Goal: Task Accomplishment & Management: Use online tool/utility

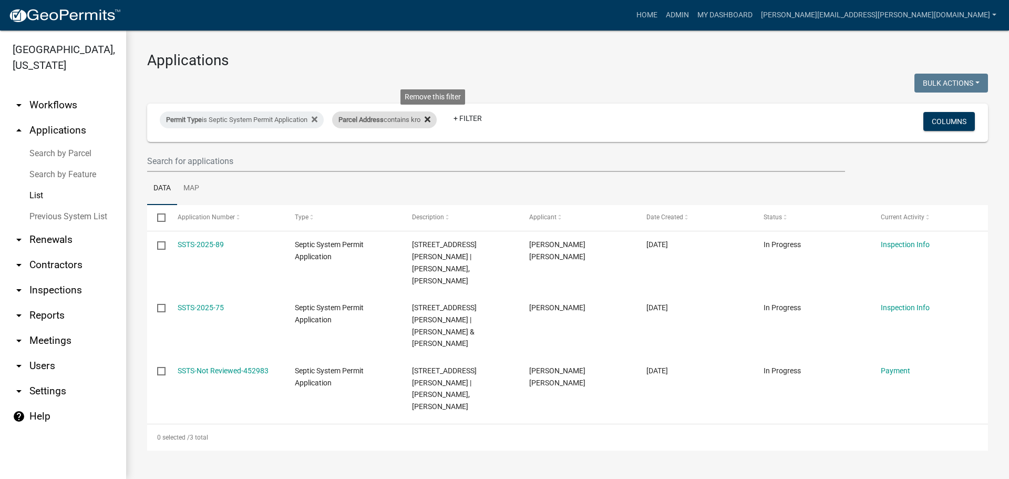
click at [430, 117] on icon at bounding box center [428, 119] width 6 height 6
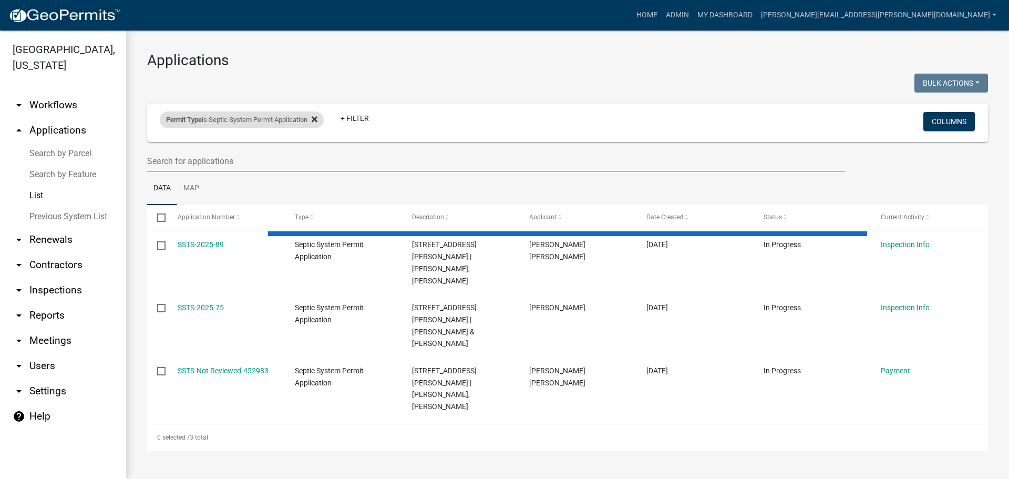
click at [317, 118] on icon at bounding box center [315, 119] width 6 height 6
select select "3: 100"
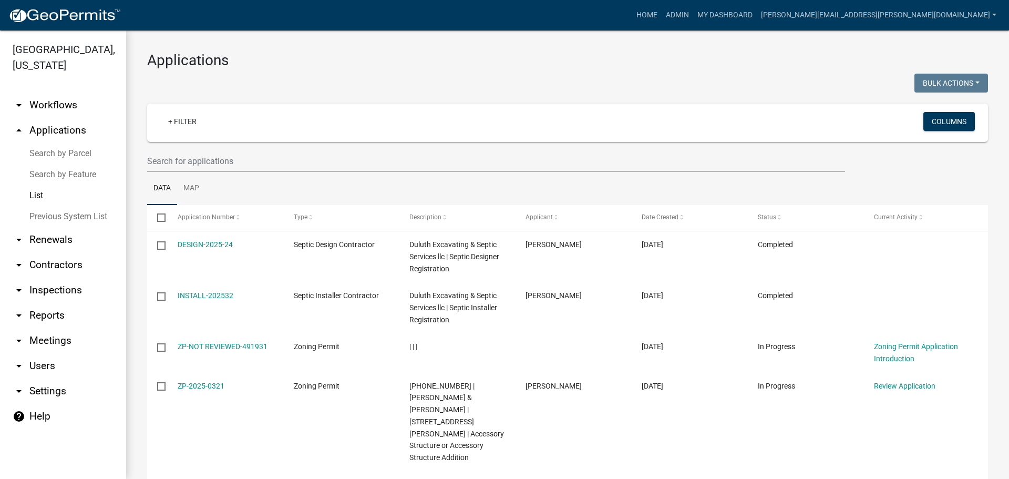
click at [40, 192] on link "List" at bounding box center [63, 195] width 126 height 21
click at [187, 119] on link "+ Filter" at bounding box center [182, 121] width 45 height 19
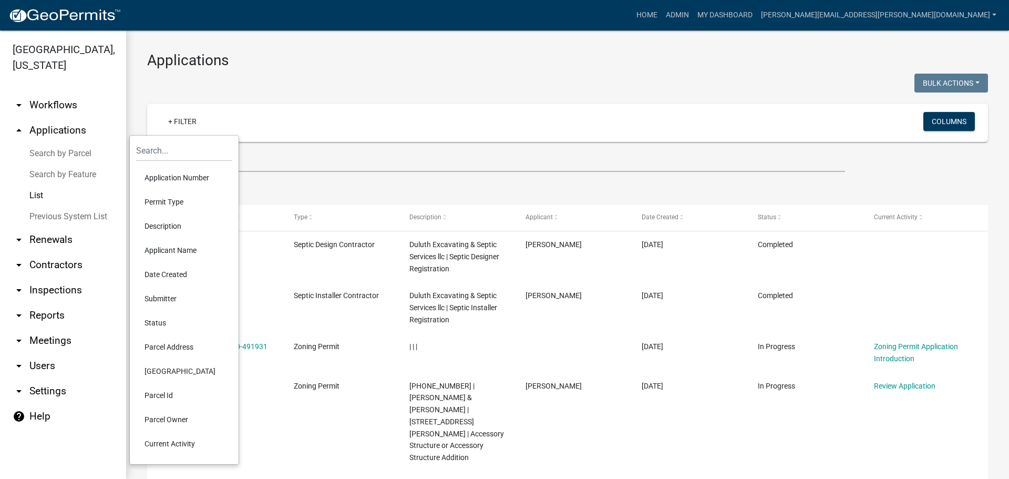
click at [190, 201] on li "Permit Type" at bounding box center [184, 202] width 96 height 24
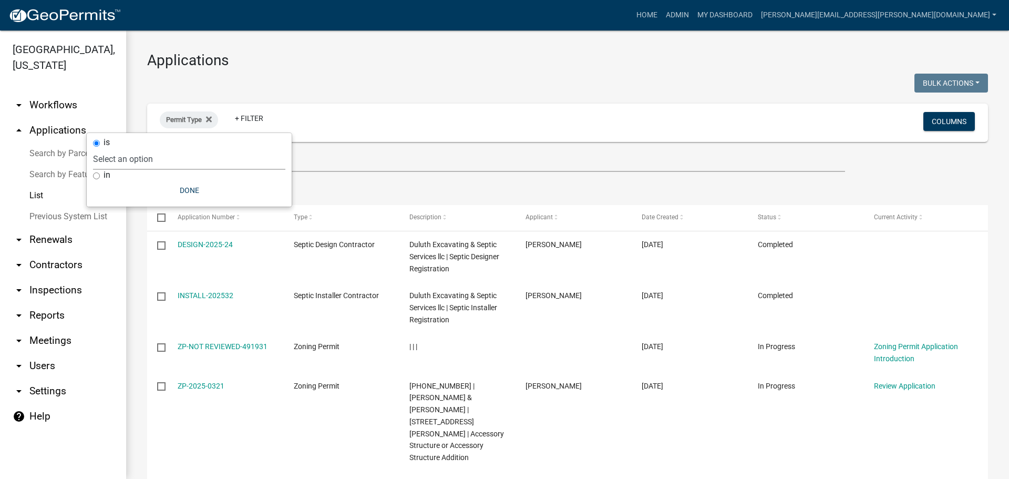
click at [212, 160] on select "Select an option Copy Of - Tax Data (Analyze available CAMA Fields) DRAFT - CUP…" at bounding box center [189, 159] width 192 height 22
select select "89aa8290-0064-4f09-b800-24f466b336c2"
click at [133, 148] on select "Select an option Copy Of - Tax Data (Analyze available CAMA Fields) DRAFT - CUP…" at bounding box center [189, 159] width 192 height 22
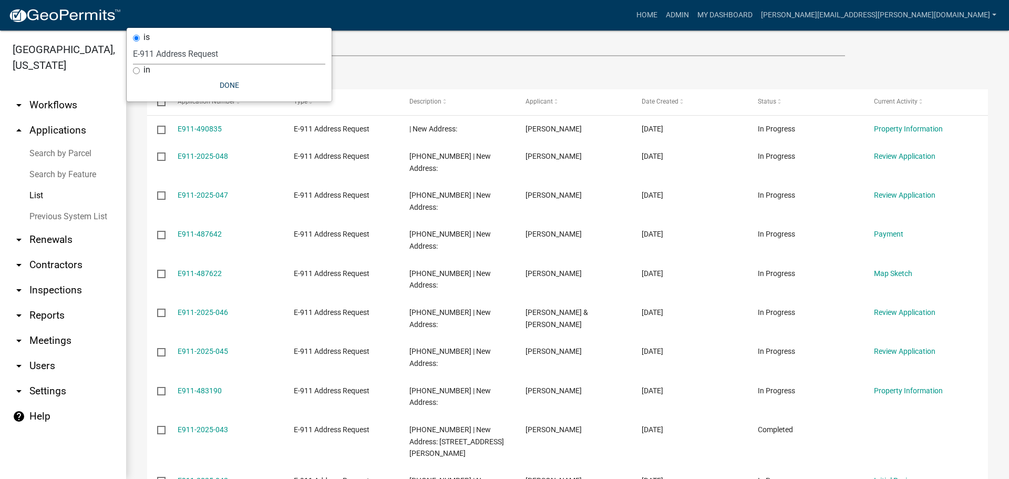
scroll to position [105, 0]
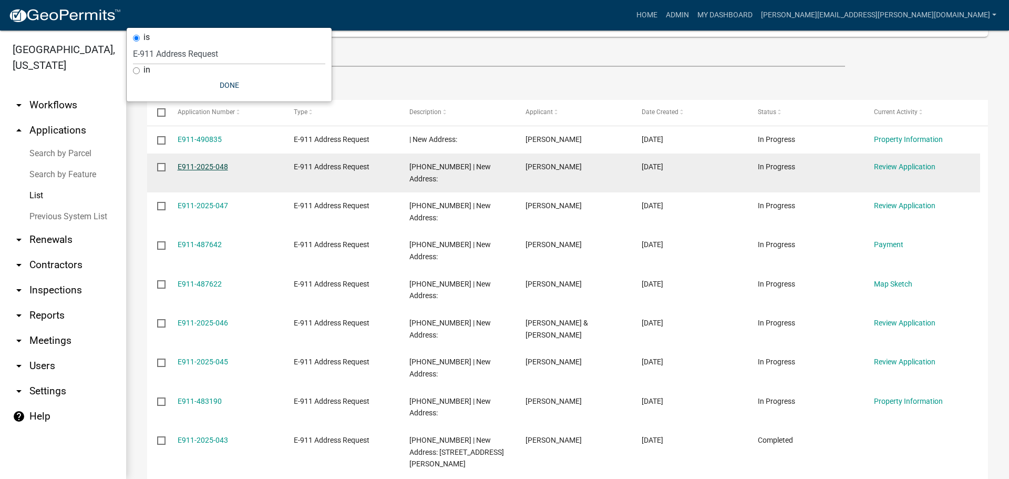
click at [191, 169] on link "E911-2025-048" at bounding box center [203, 166] width 50 height 8
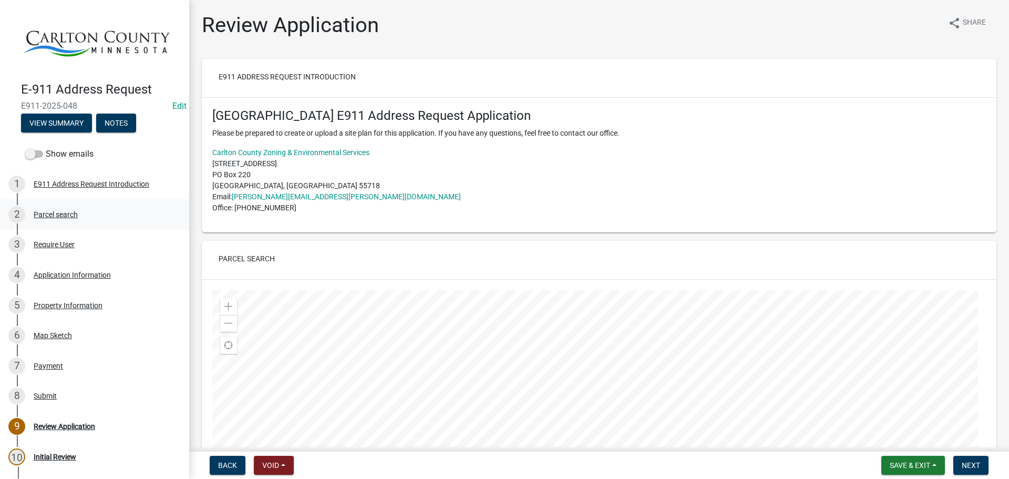
click at [68, 211] on div "Parcel search" at bounding box center [56, 214] width 44 height 7
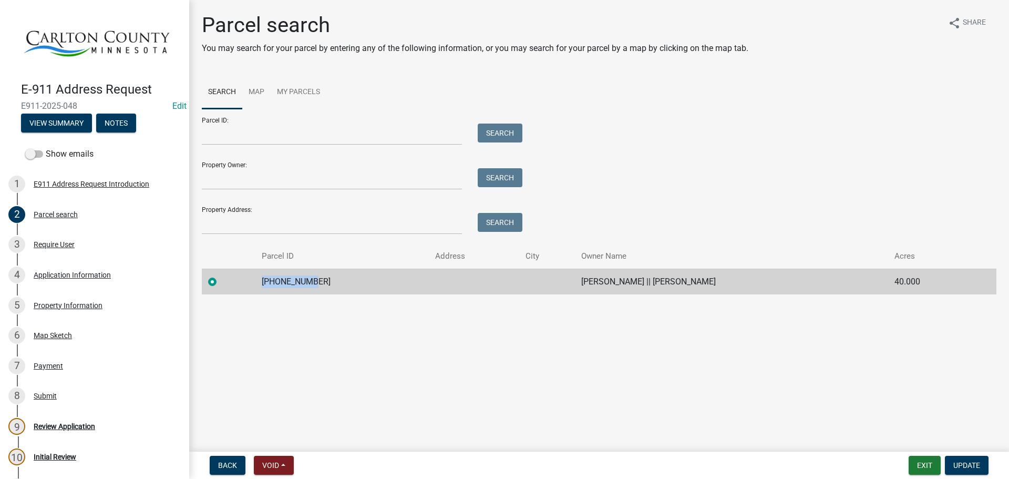
drag, startPoint x: 309, startPoint y: 280, endPoint x: 261, endPoint y: 286, distance: 49.3
click at [261, 286] on td "[PHONE_NUMBER]" at bounding box center [341, 281] width 173 height 26
copy td "[PHONE_NUMBER]"
